Goal: Information Seeking & Learning: Learn about a topic

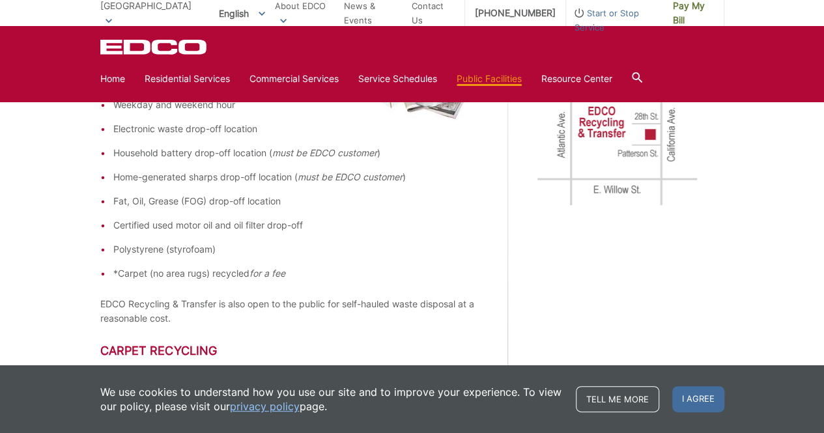
scroll to position [706, 0]
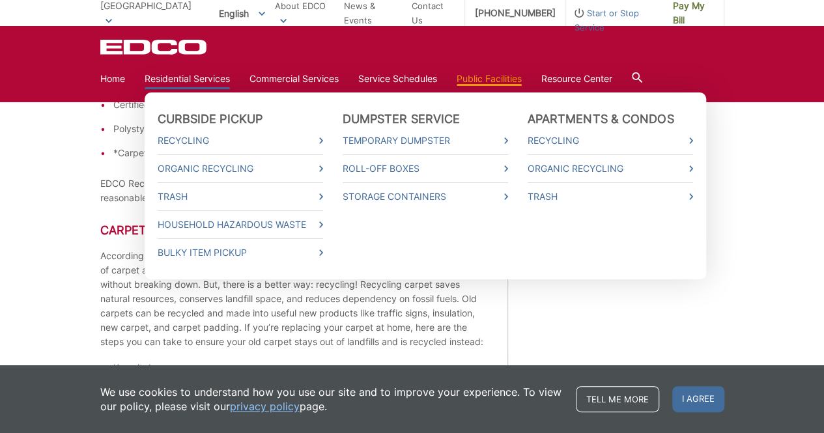
click at [185, 83] on link "Residential Services" at bounding box center [187, 79] width 85 height 14
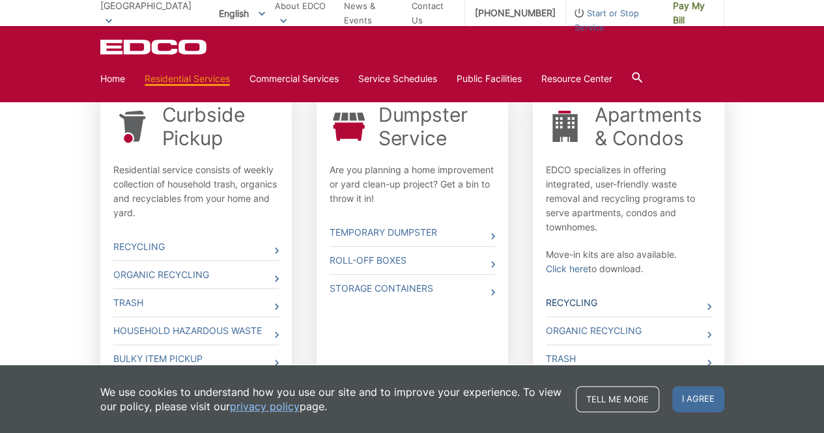
scroll to position [425, 0]
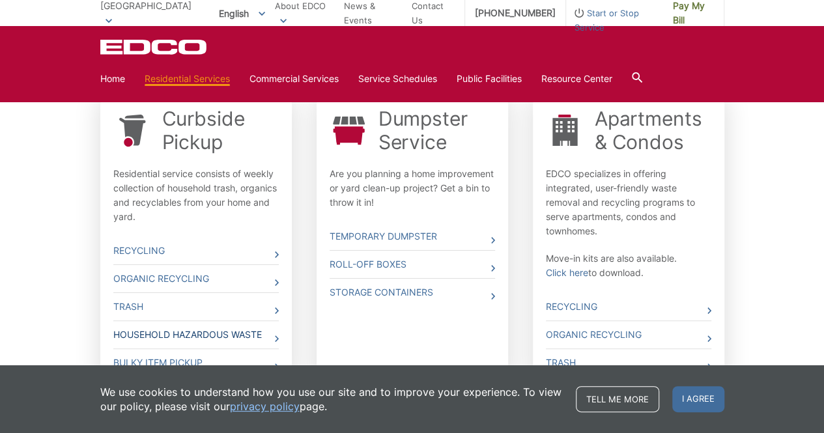
click at [241, 333] on link "Household Hazardous Waste" at bounding box center [195, 334] width 165 height 27
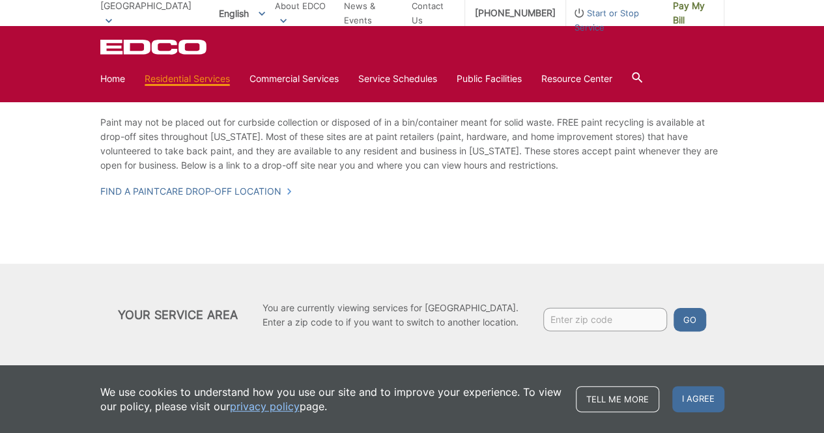
scroll to position [1441, 0]
click at [698, 398] on span "I agree" at bounding box center [698, 399] width 52 height 26
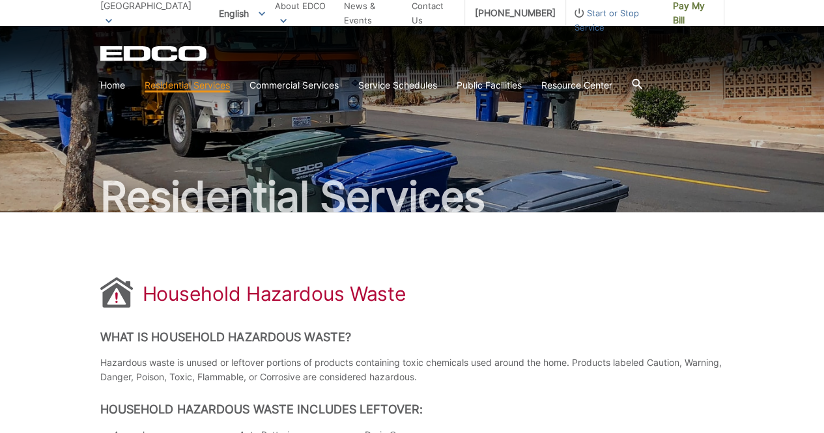
scroll to position [0, 0]
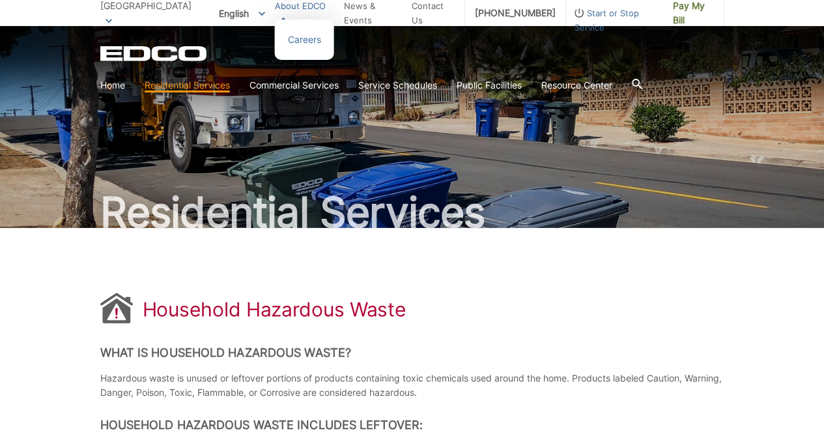
click at [324, 14] on link "About EDCO" at bounding box center [304, 13] width 59 height 29
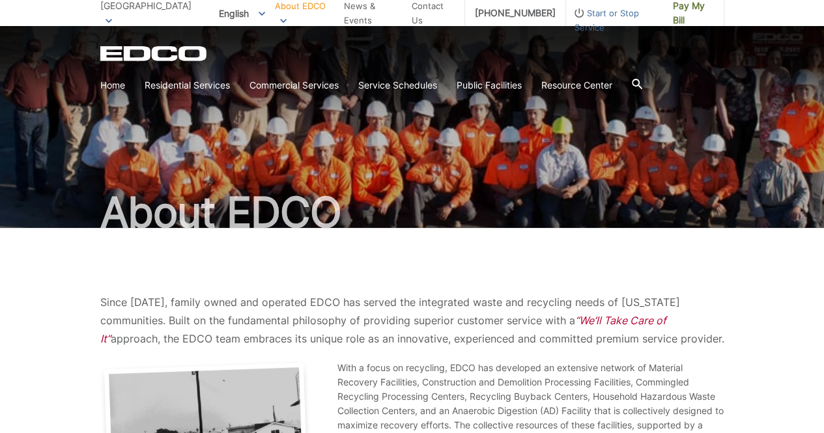
click at [135, 11] on span "[GEOGRAPHIC_DATA]" at bounding box center [145, 5] width 91 height 11
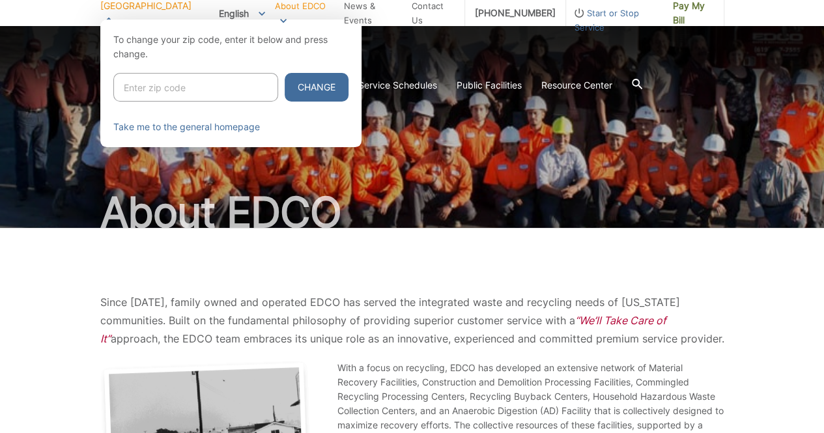
click at [768, 316] on div at bounding box center [412, 236] width 824 height 433
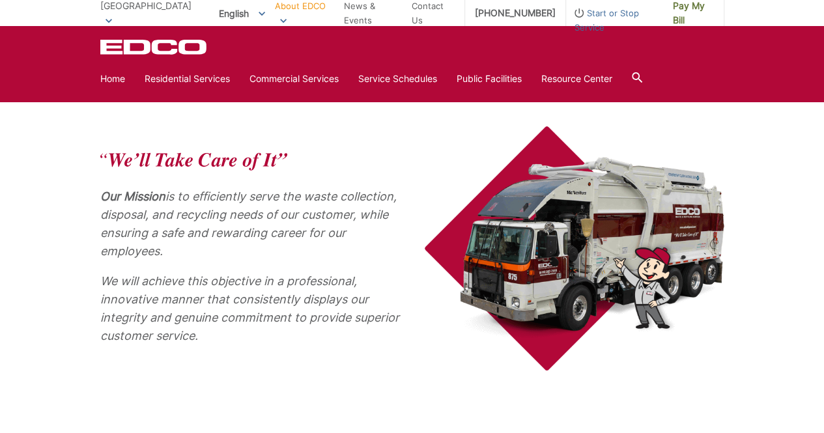
scroll to position [442, 0]
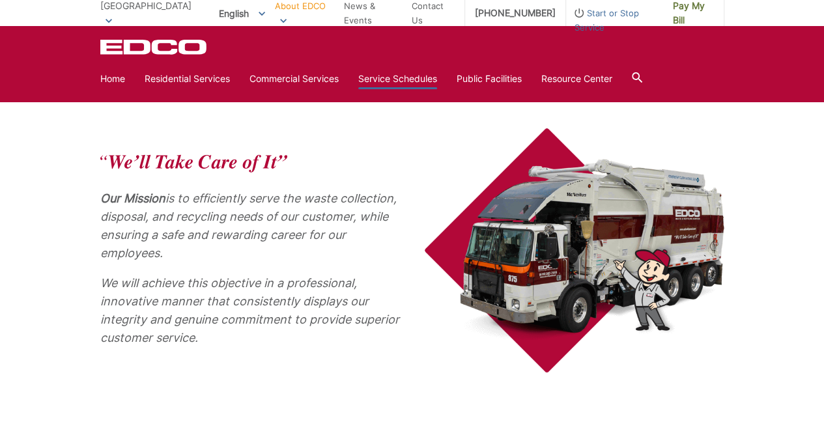
click at [410, 81] on link "Service Schedules" at bounding box center [397, 79] width 79 height 14
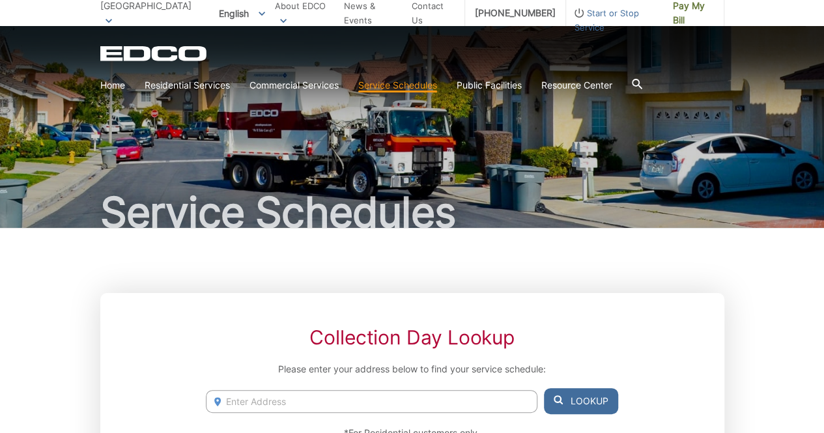
click at [135, 11] on span "[GEOGRAPHIC_DATA]" at bounding box center [145, 5] width 91 height 11
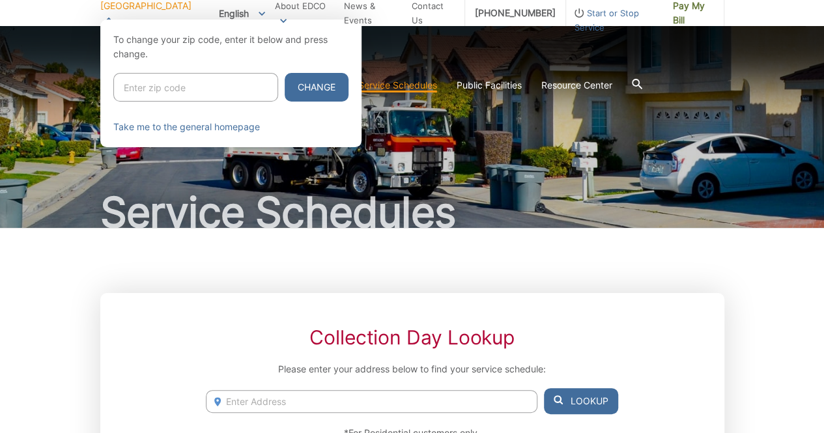
click at [81, 12] on div "Signal Hill To change your zip code, enter it below and press change. Change Ta…" at bounding box center [412, 13] width 824 height 26
click at [380, 268] on div at bounding box center [412, 236] width 824 height 433
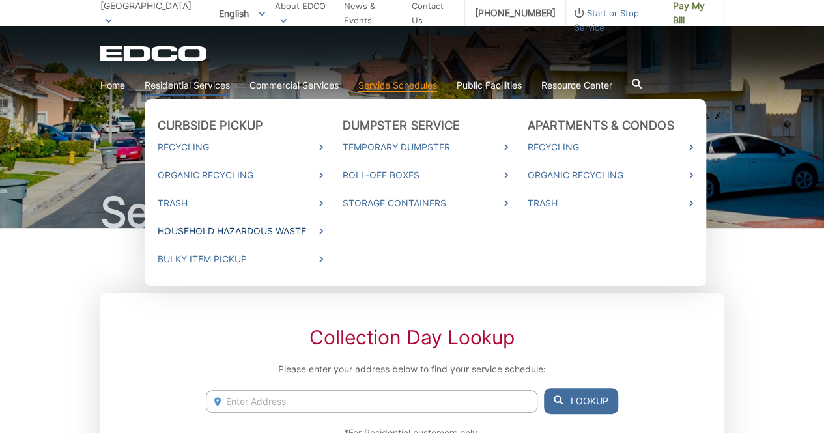
click at [227, 232] on link "Household Hazardous Waste" at bounding box center [240, 231] width 165 height 14
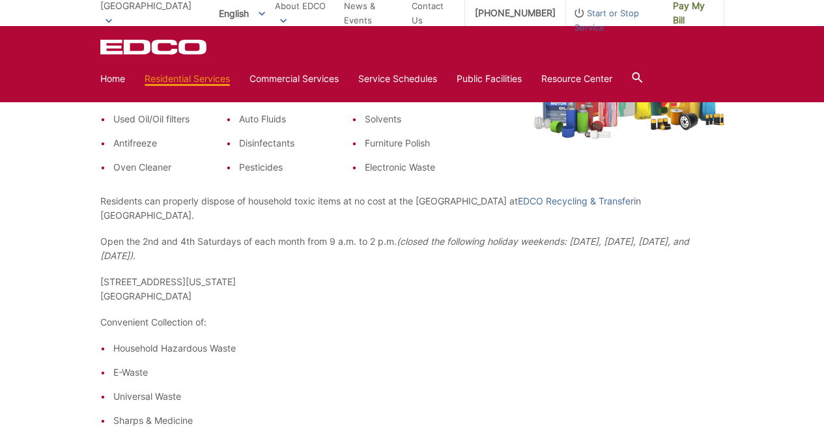
scroll to position [403, 0]
